Goal: Transaction & Acquisition: Purchase product/service

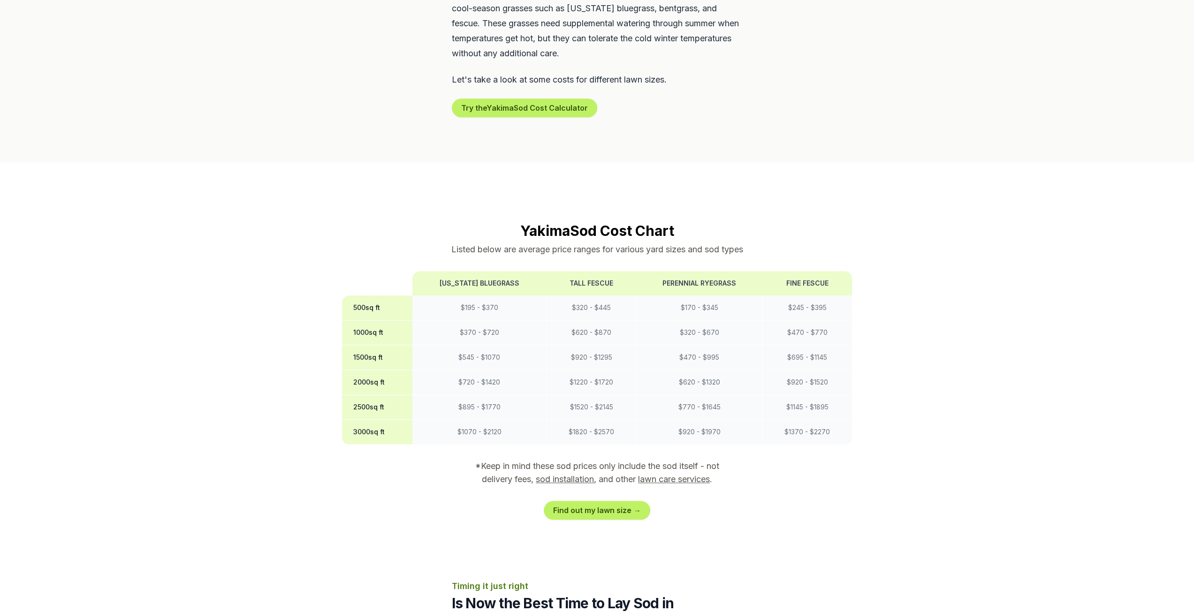
scroll to position [610, 0]
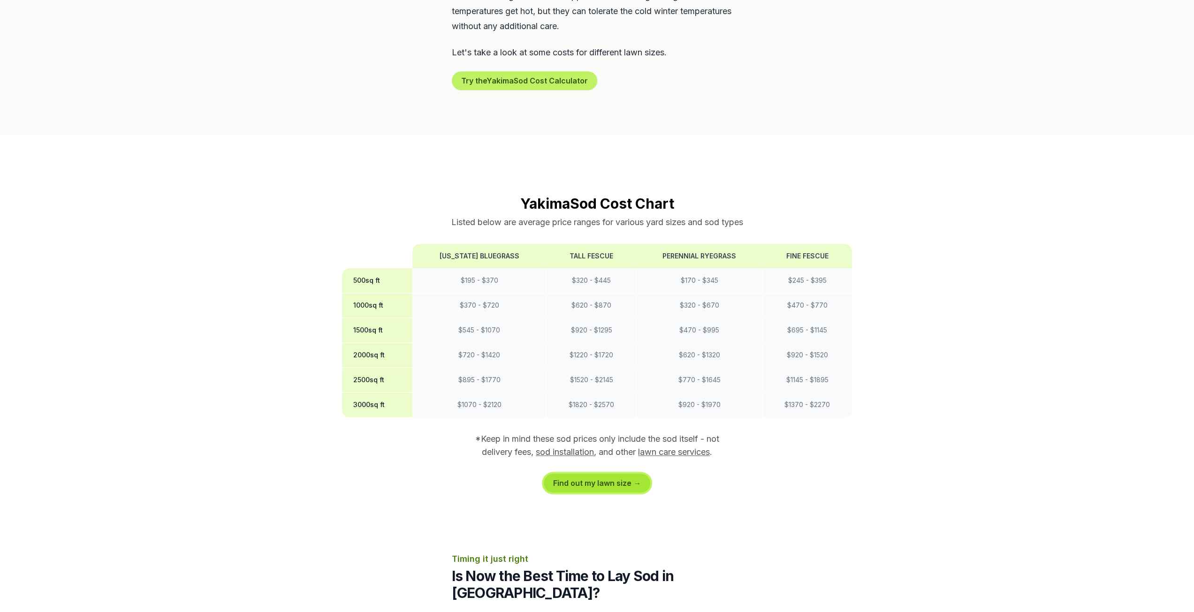
click at [624, 474] on link "Find out my lawn size →" at bounding box center [597, 483] width 106 height 19
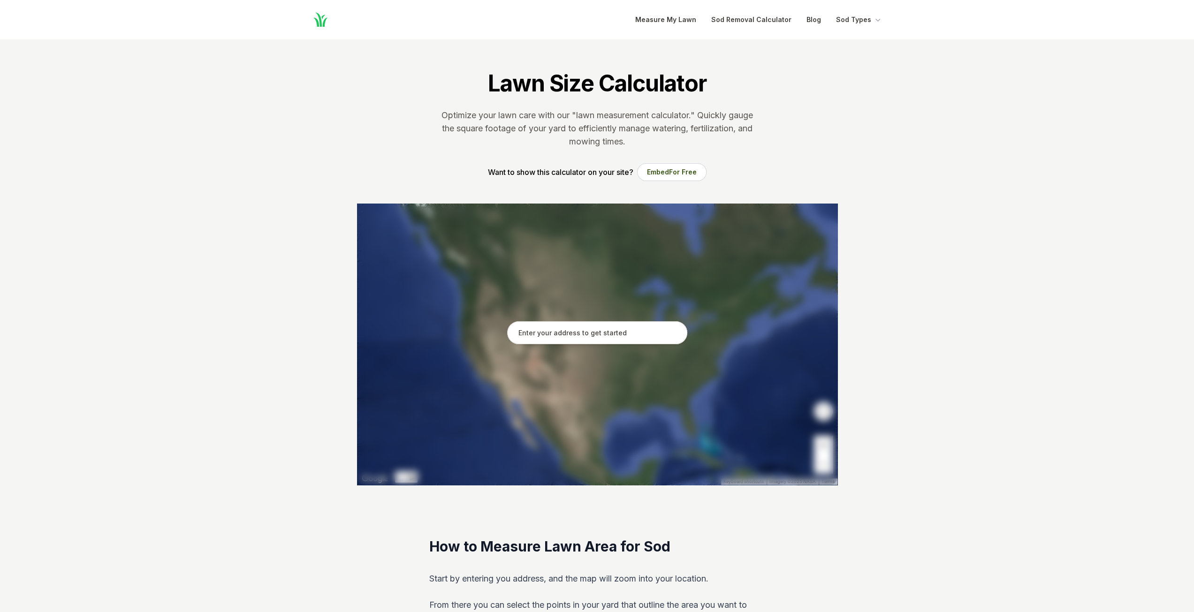
drag, startPoint x: 584, startPoint y: 323, endPoint x: 592, endPoint y: 330, distance: 10.0
click at [584, 324] on input "text" at bounding box center [597, 332] width 180 height 23
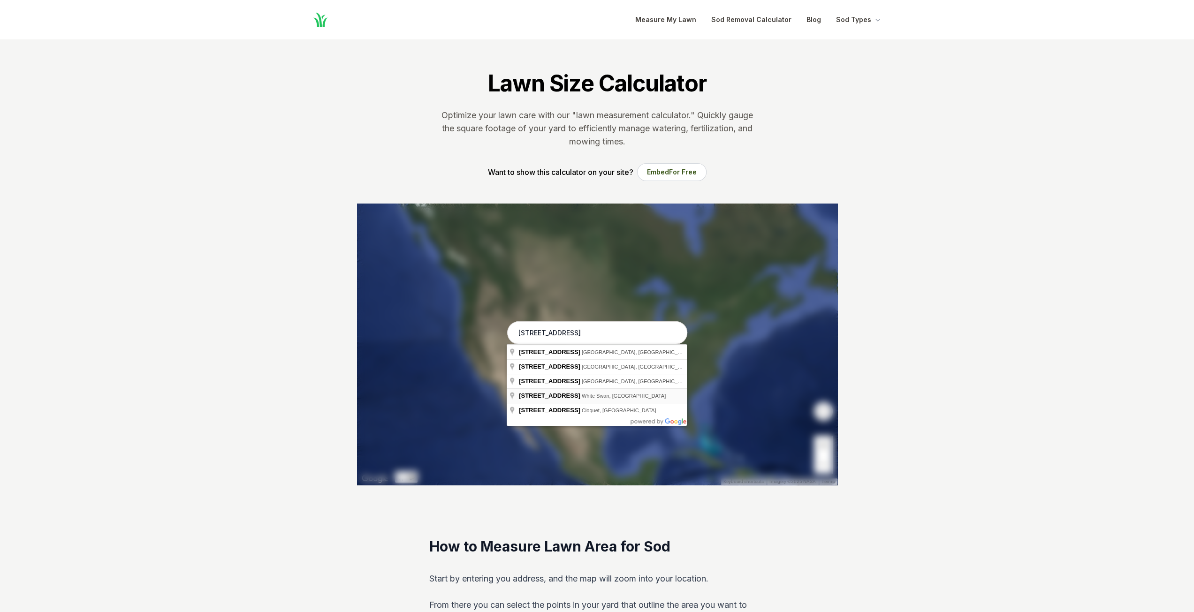
type input "[STREET_ADDRESS]"
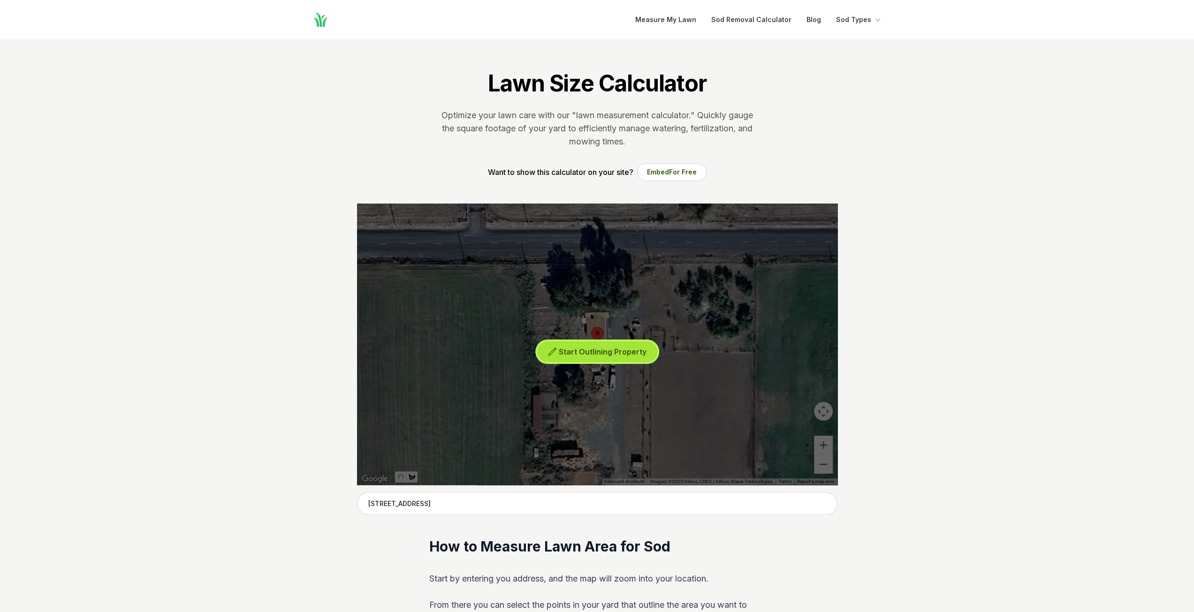
click at [620, 351] on span "Start Outlining Property" at bounding box center [603, 351] width 88 height 9
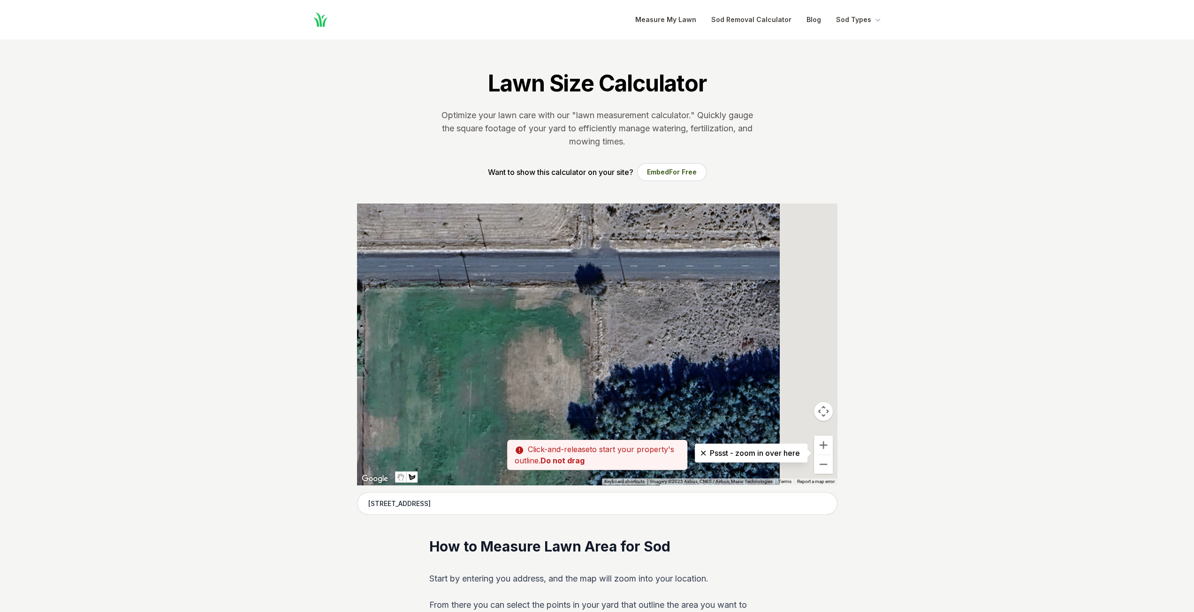
drag, startPoint x: 740, startPoint y: 375, endPoint x: 386, endPoint y: 365, distance: 354.4
click at [384, 368] on div at bounding box center [597, 344] width 480 height 281
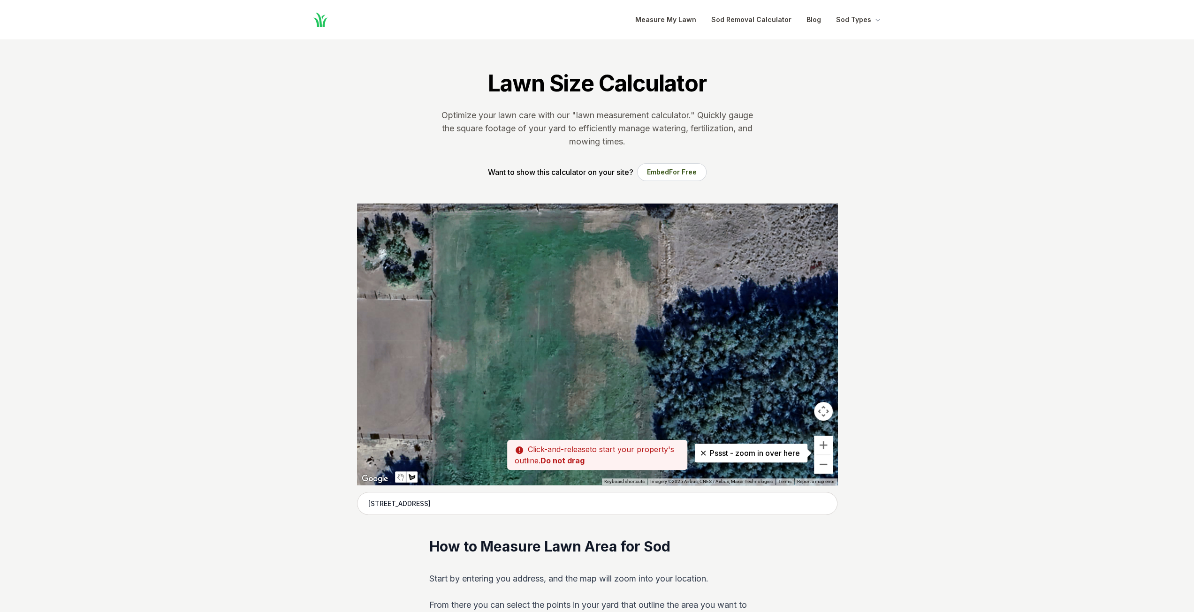
drag, startPoint x: 710, startPoint y: 349, endPoint x: 404, endPoint y: 349, distance: 305.4
click at [404, 349] on div at bounding box center [597, 344] width 480 height 281
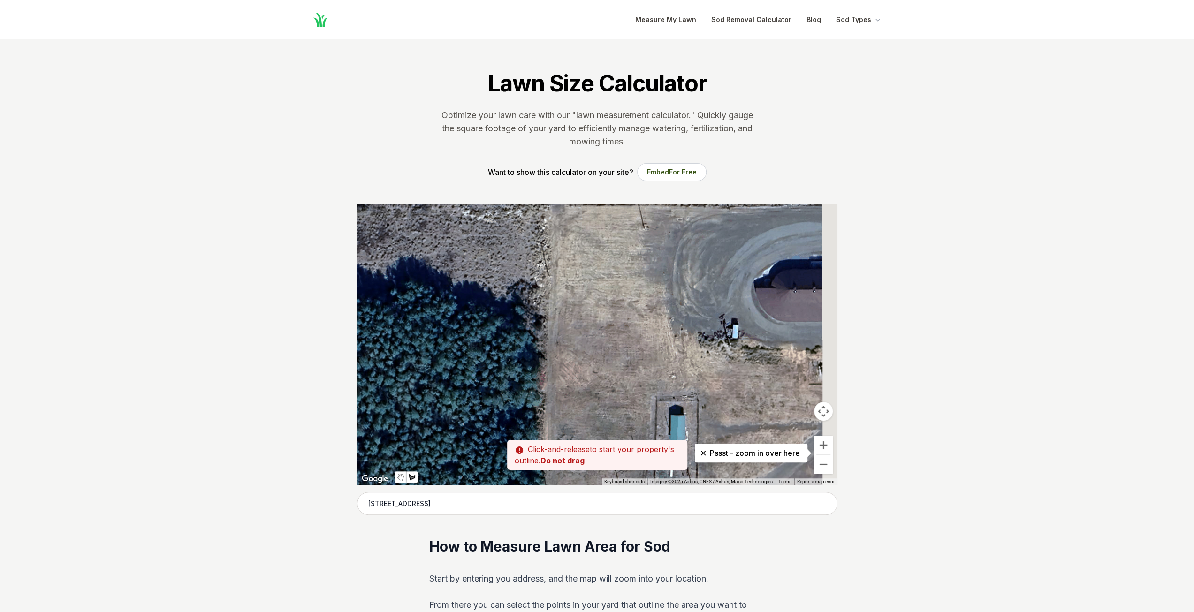
drag, startPoint x: 681, startPoint y: 334, endPoint x: 449, endPoint y: 335, distance: 232.7
click at [449, 335] on div at bounding box center [597, 344] width 480 height 281
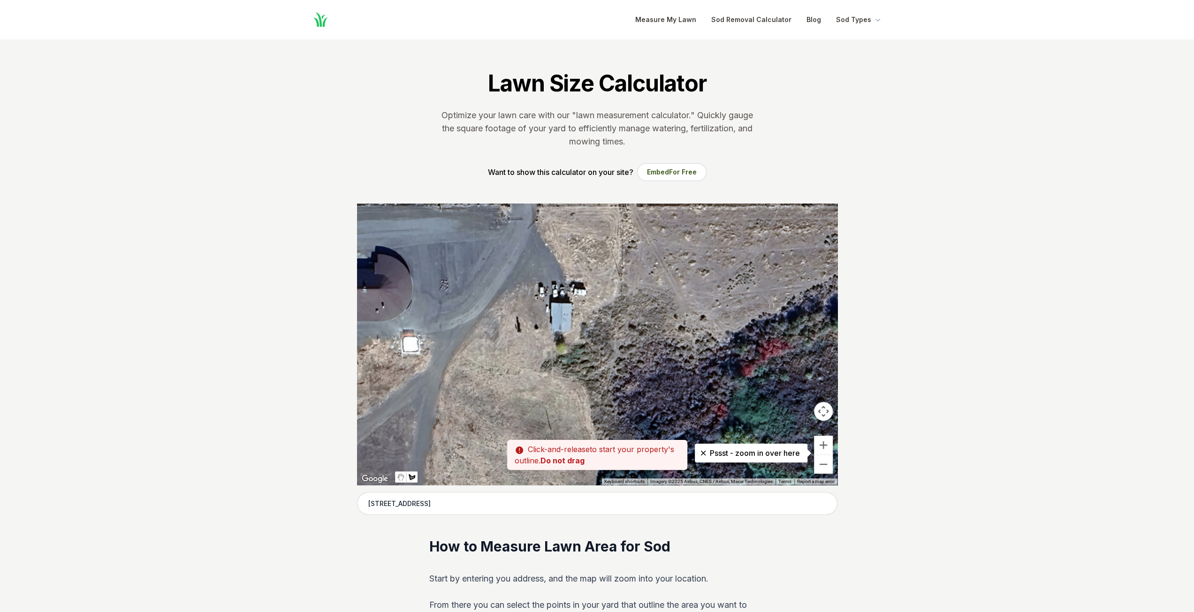
drag, startPoint x: 555, startPoint y: 306, endPoint x: 575, endPoint y: 304, distance: 20.2
click at [575, 304] on div at bounding box center [597, 344] width 480 height 281
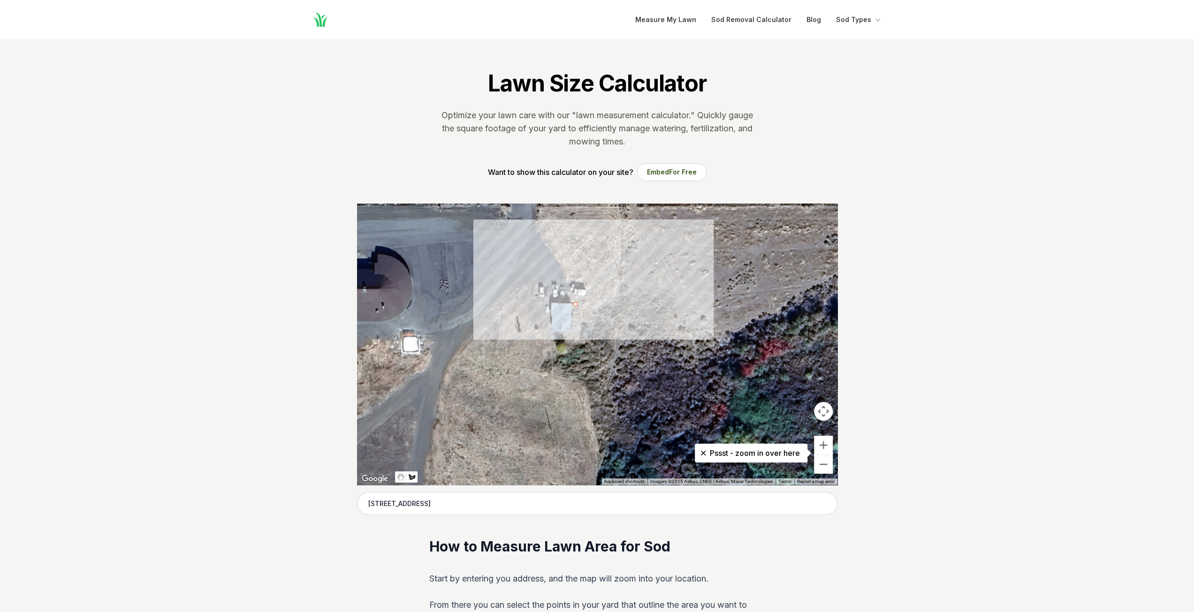
click at [589, 304] on div at bounding box center [597, 344] width 480 height 281
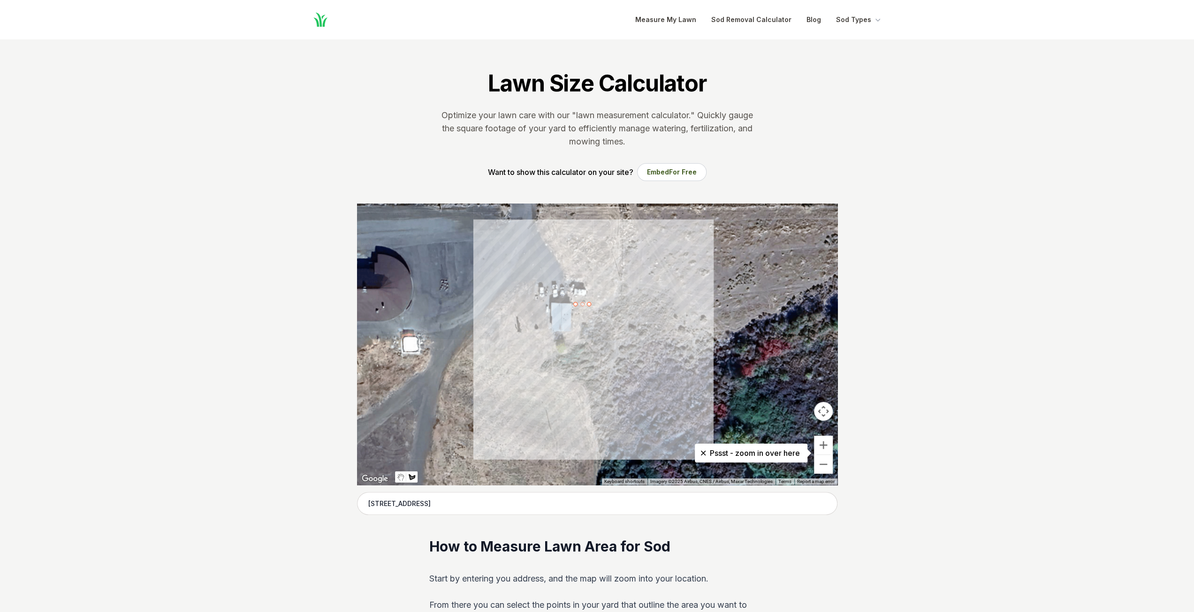
click at [588, 339] on div at bounding box center [597, 344] width 480 height 281
click at [529, 340] on div at bounding box center [597, 344] width 480 height 281
click at [526, 331] on div at bounding box center [597, 344] width 480 height 281
click at [530, 336] on div at bounding box center [597, 344] width 480 height 281
click at [532, 304] on div at bounding box center [597, 344] width 480 height 281
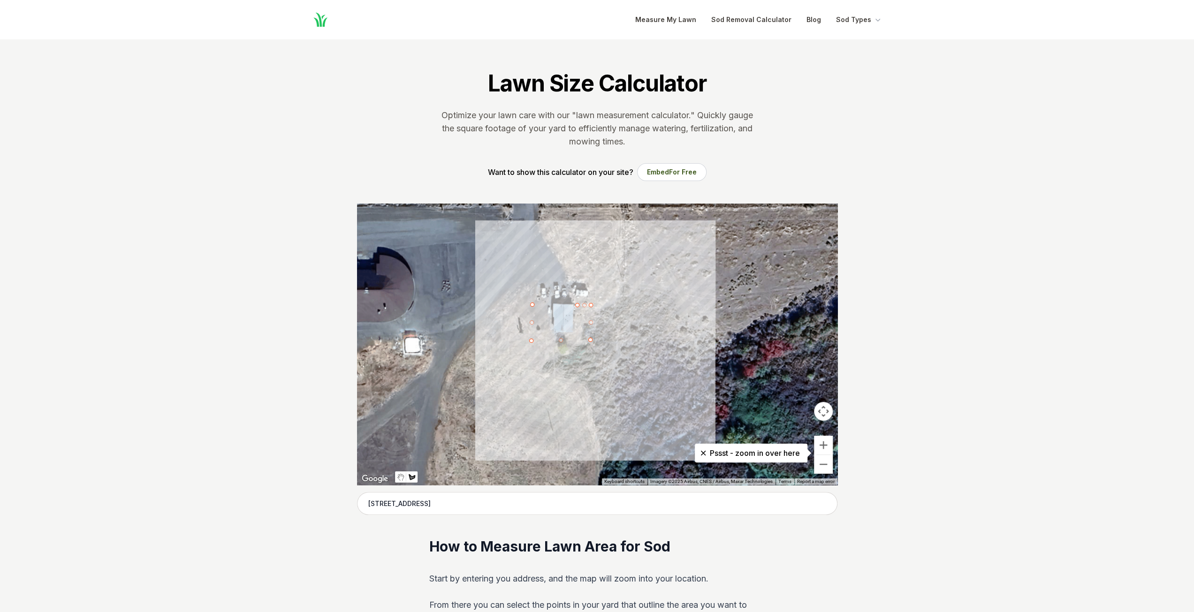
click at [552, 304] on div at bounding box center [597, 344] width 480 height 281
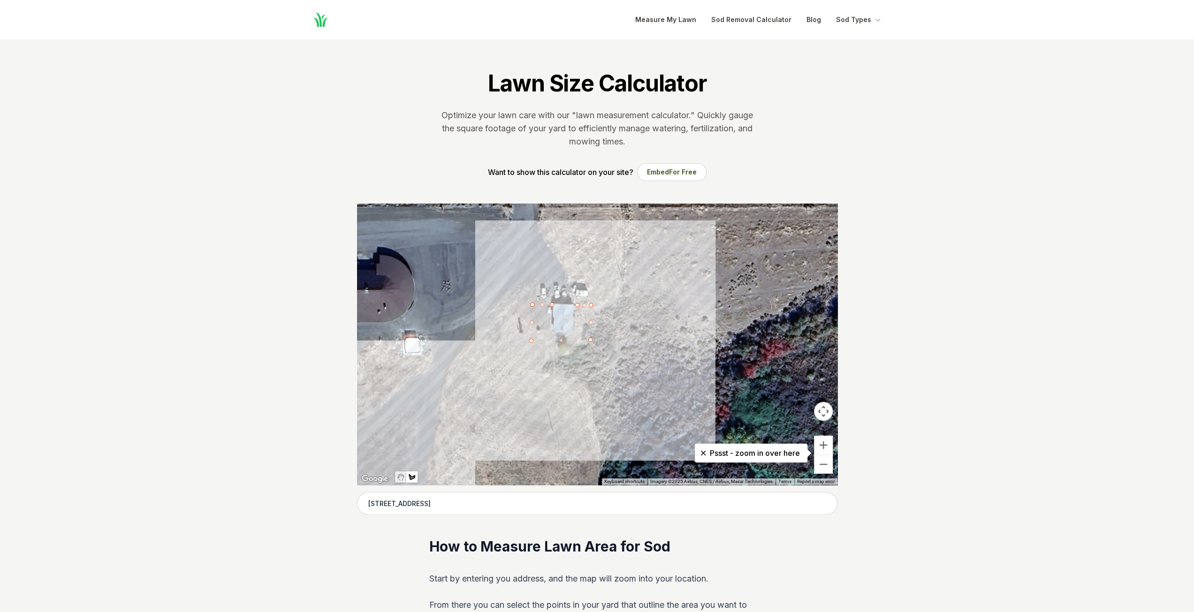
click at [400, 475] on img "Stop drawing" at bounding box center [401, 481] width 8 height 90
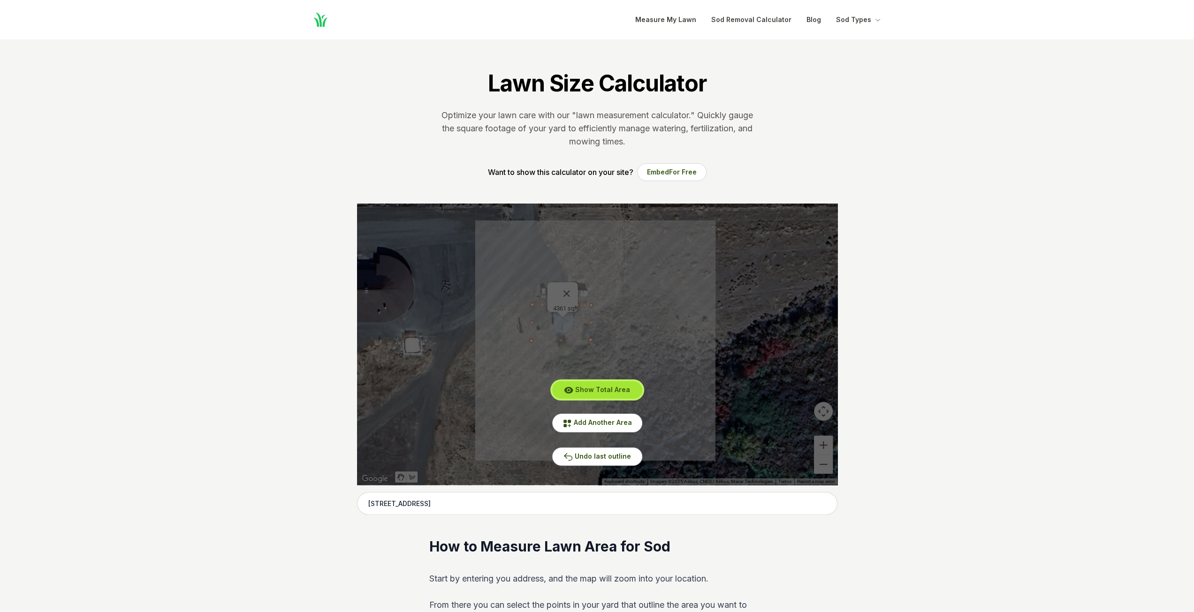
click at [605, 388] on span "Show Total Area" at bounding box center [602, 390] width 55 height 8
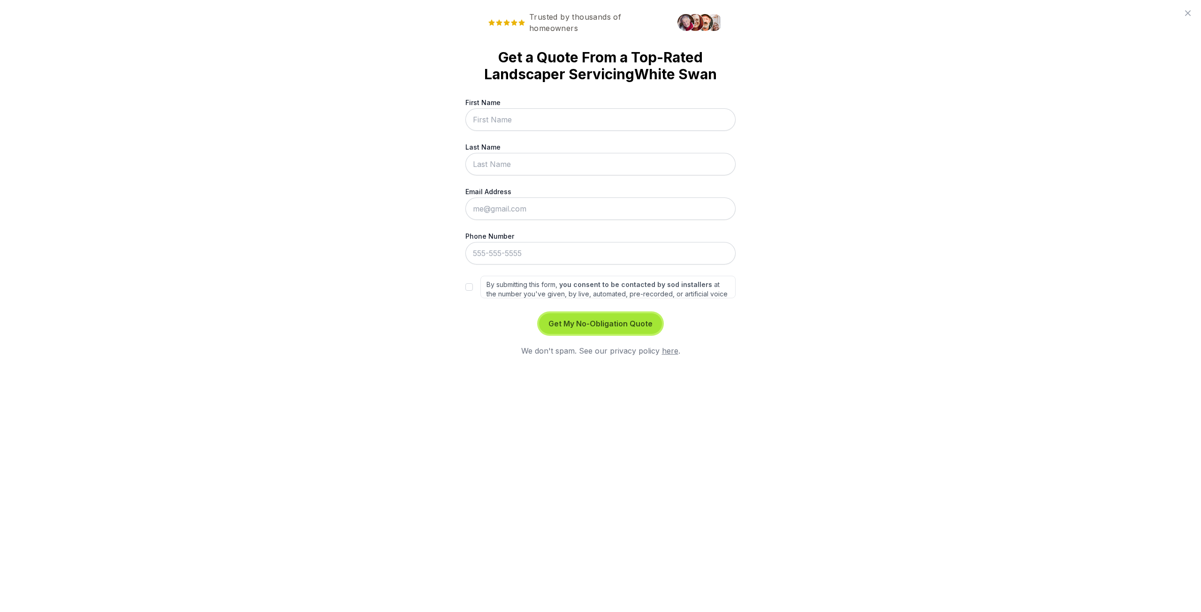
click at [597, 322] on button "Get My No-Obligation Quote" at bounding box center [600, 323] width 123 height 21
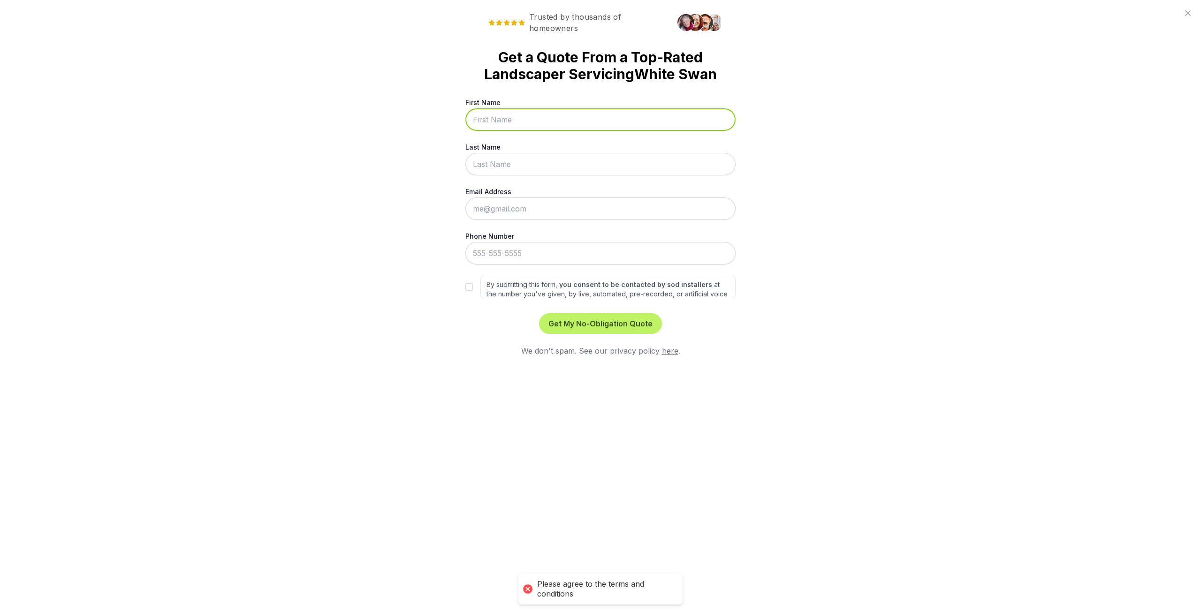
click at [497, 115] on input "First Name" at bounding box center [600, 119] width 270 height 23
type input "[PERSON_NAME]"
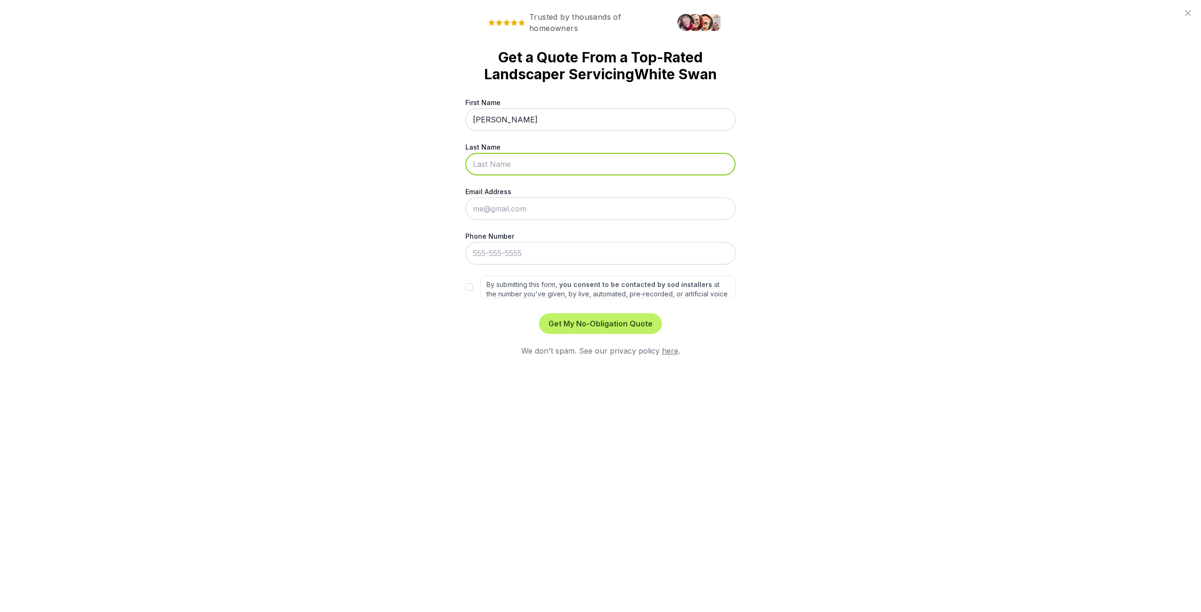
click at [520, 165] on input "Last Name" at bounding box center [600, 164] width 270 height 23
type input "DeMontiney"
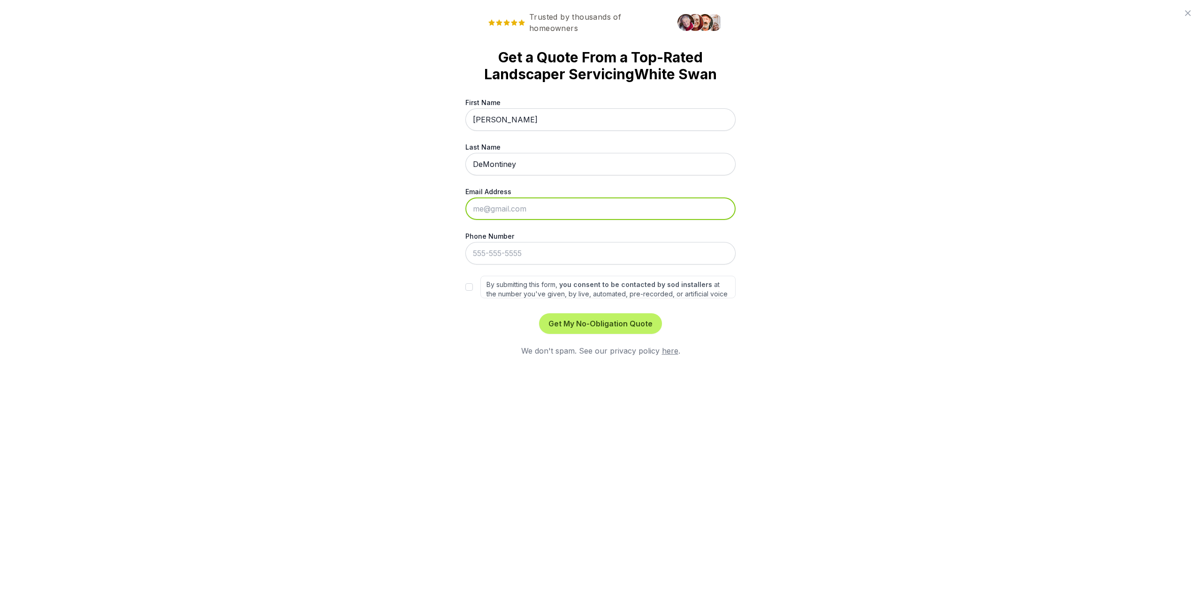
click at [515, 209] on input "Email Address" at bounding box center [600, 209] width 270 height 23
type input "[PERSON_NAME][EMAIL_ADDRESS][DOMAIN_NAME]"
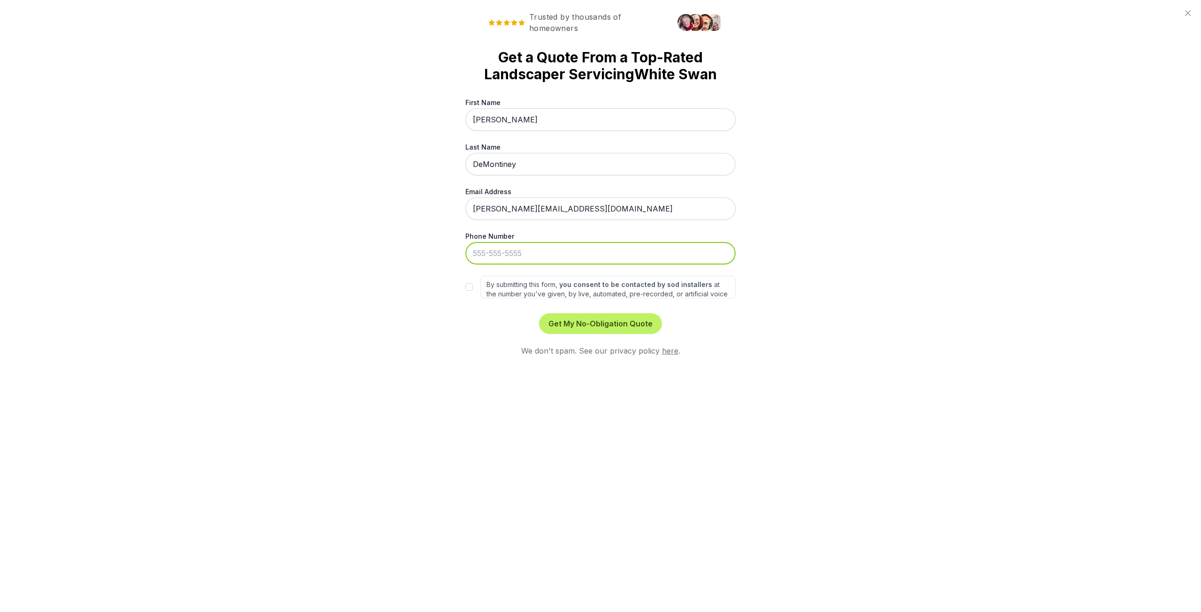
click at [537, 250] on input "Phone Number" at bounding box center [600, 253] width 270 height 23
type input "%[PHONE_NUMBER]"
click at [539, 313] on button "Get My No-Obligation Quote" at bounding box center [600, 323] width 123 height 21
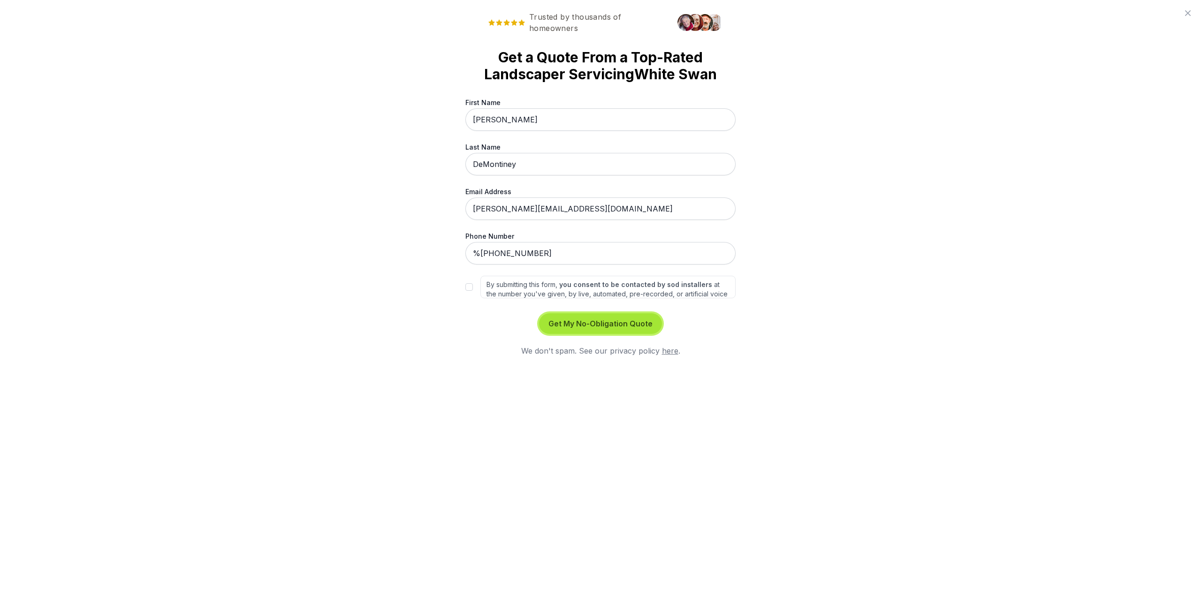
click at [620, 318] on button "Get My No-Obligation Quote" at bounding box center [600, 323] width 123 height 21
click at [630, 321] on button "Get My No-Obligation Quote" at bounding box center [600, 323] width 123 height 21
click at [668, 350] on link "here" at bounding box center [670, 350] width 16 height 9
